Goal: Information Seeking & Learning: Learn about a topic

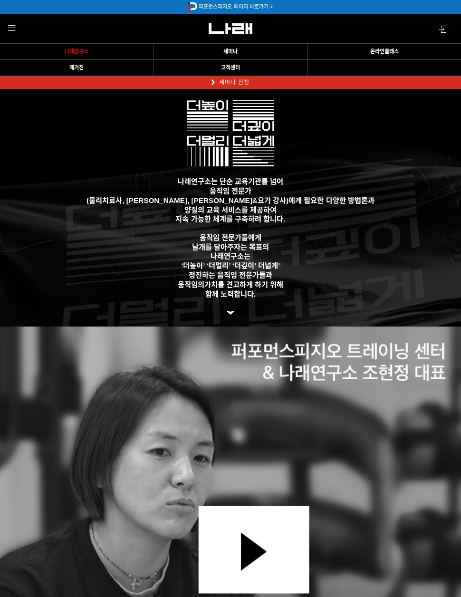
click at [243, 52] on link "세미나" at bounding box center [230, 51] width 149 height 6
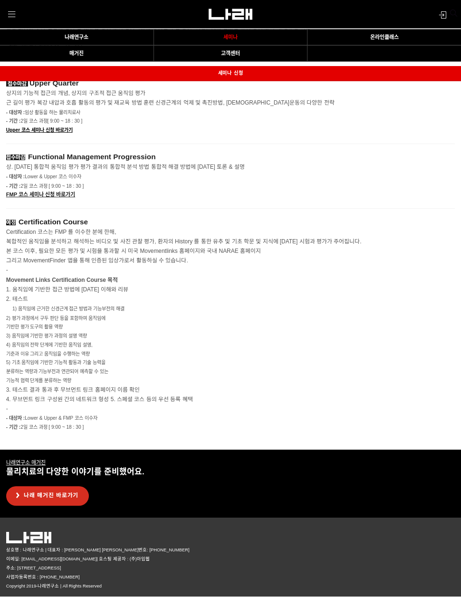
scroll to position [1597, 0]
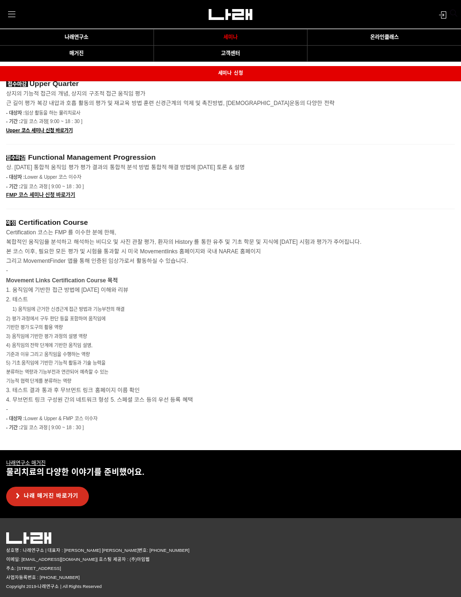
click at [214, 441] on p at bounding box center [230, 436] width 449 height 9
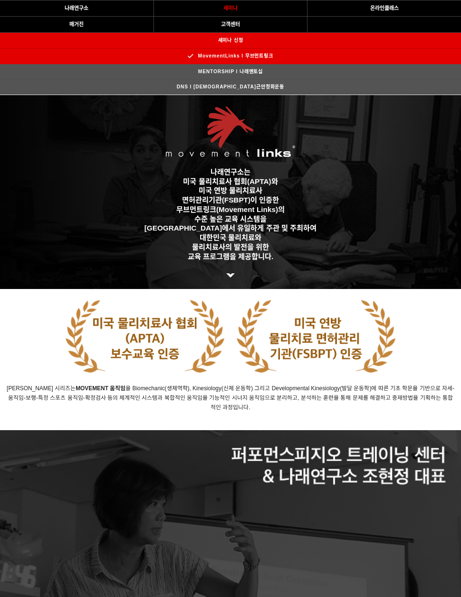
scroll to position [0, 0]
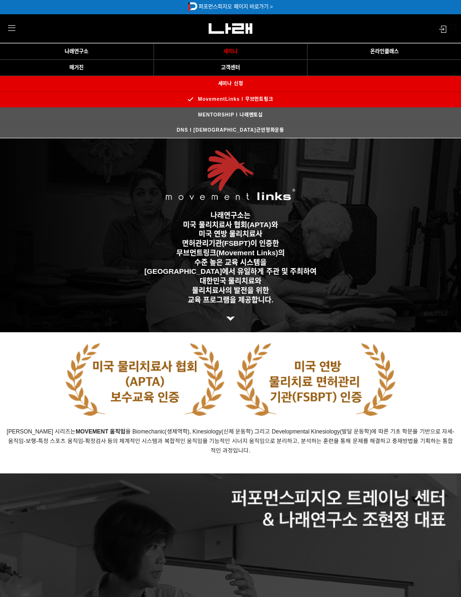
click at [188, 123] on link "MENTORSHIP l 나래멘토십" at bounding box center [230, 114] width 85 height 15
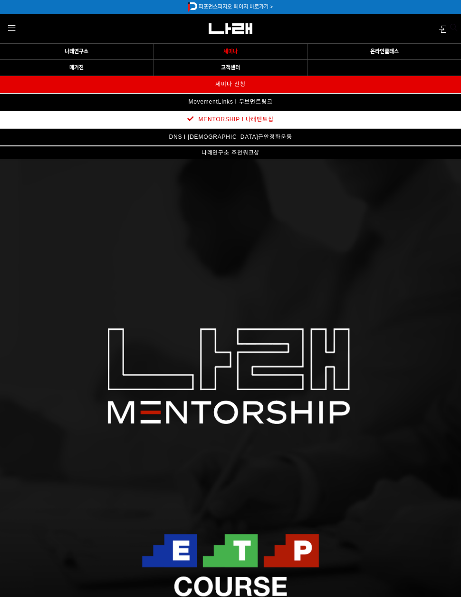
click at [202, 145] on link "DNS l 동적신경근안정화운동" at bounding box center [230, 137] width 136 height 17
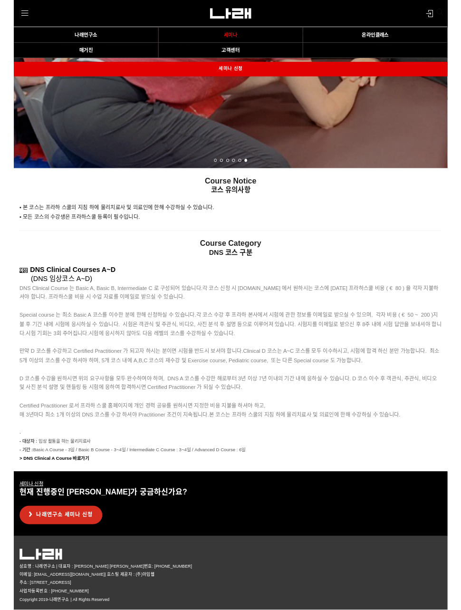
scroll to position [2280, 0]
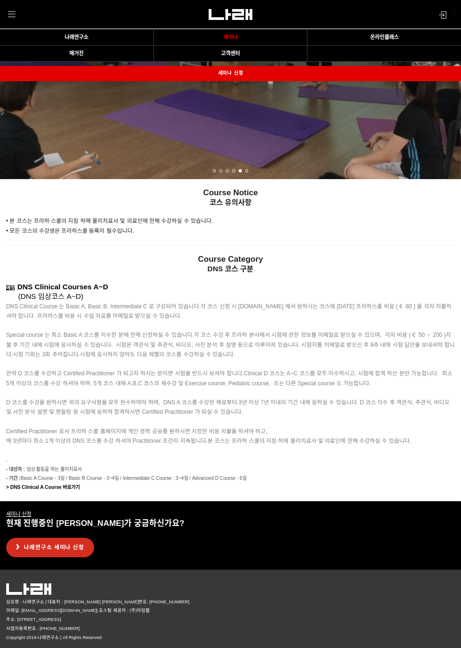
click at [33, 485] on strong "> DNS Clinical A Course 바로가기" at bounding box center [43, 487] width 74 height 5
